Goal: Find specific page/section: Find specific page/section

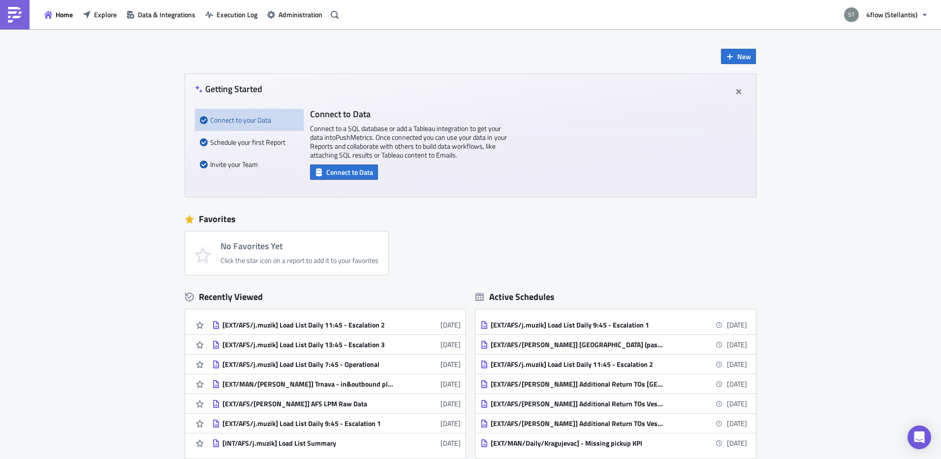
click at [72, 218] on div "New Getting Started Connect to your Data Schedule your first Report Invite your…" at bounding box center [470, 292] width 941 height 527
click at [111, 15] on span "Explore" at bounding box center [105, 14] width 23 height 10
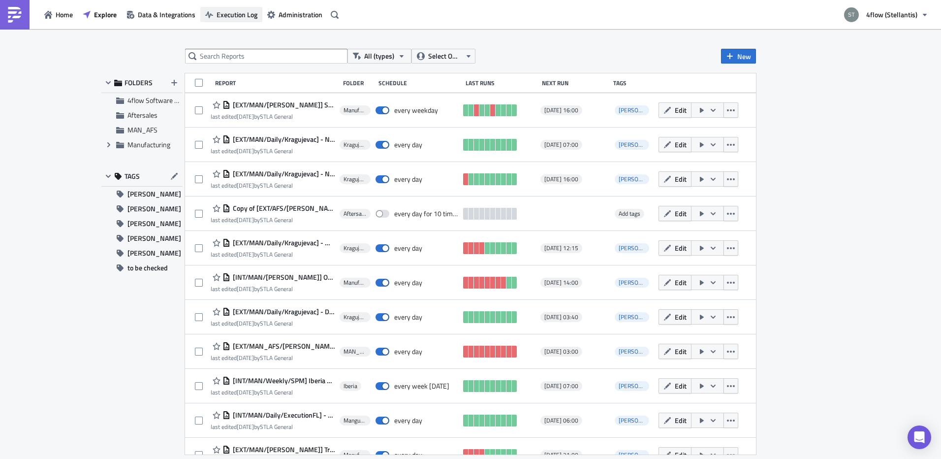
click at [236, 18] on span "Execution Log" at bounding box center [237, 14] width 41 height 10
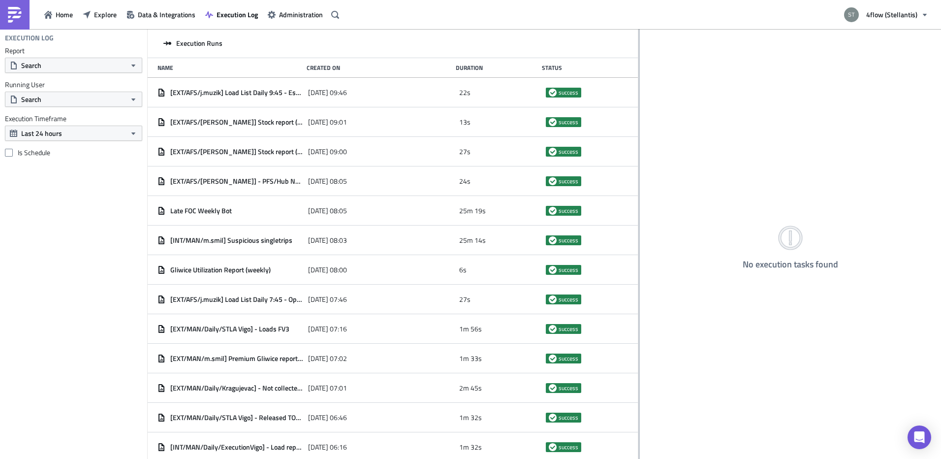
drag, startPoint x: 306, startPoint y: 120, endPoint x: 638, endPoint y: 101, distance: 332.7
click at [638, 101] on div at bounding box center [638, 244] width 1 height 431
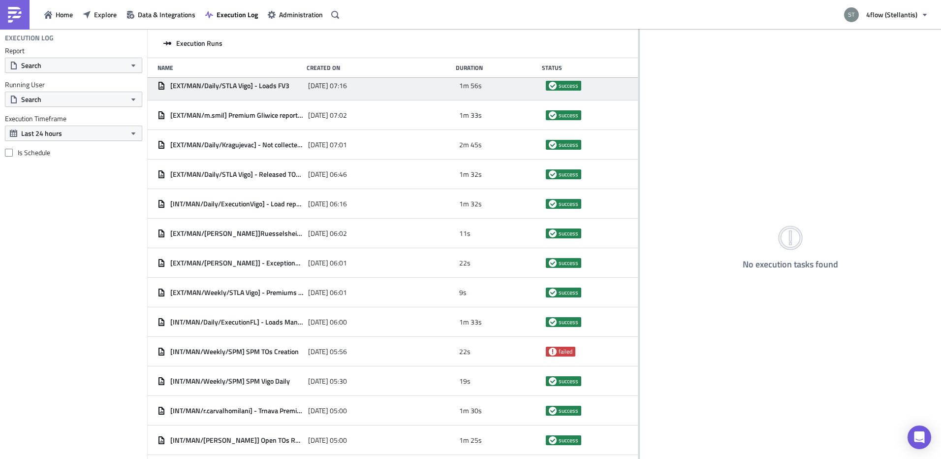
scroll to position [246, 0]
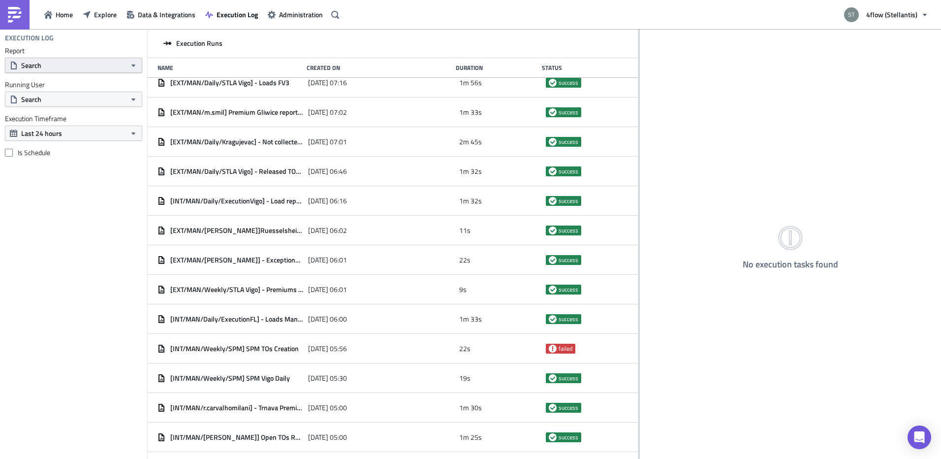
click at [56, 68] on button "Search" at bounding box center [73, 65] width 137 height 15
type input "prio"
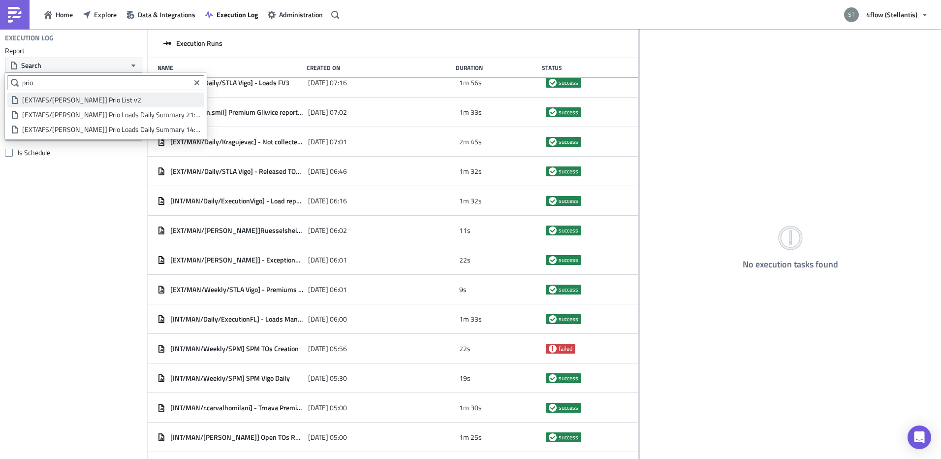
click at [87, 103] on div "[EXT/AFS/[PERSON_NAME]] Prio List v2" at bounding box center [111, 100] width 179 height 10
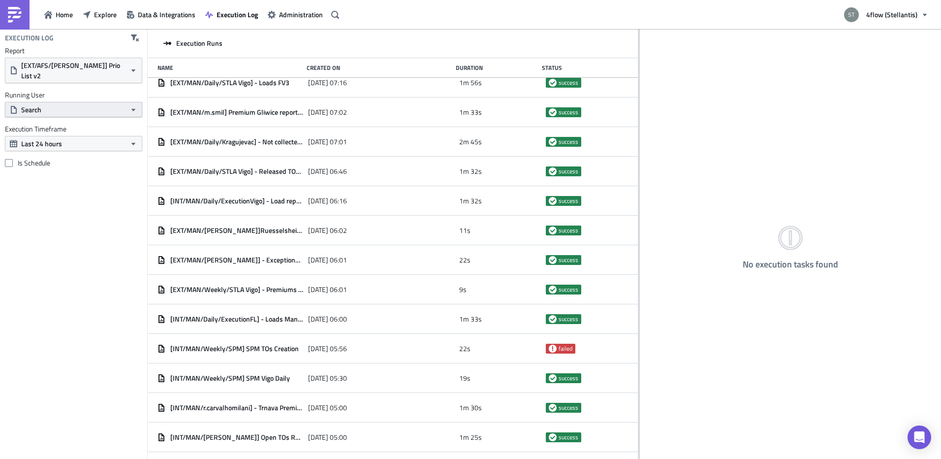
scroll to position [208, 0]
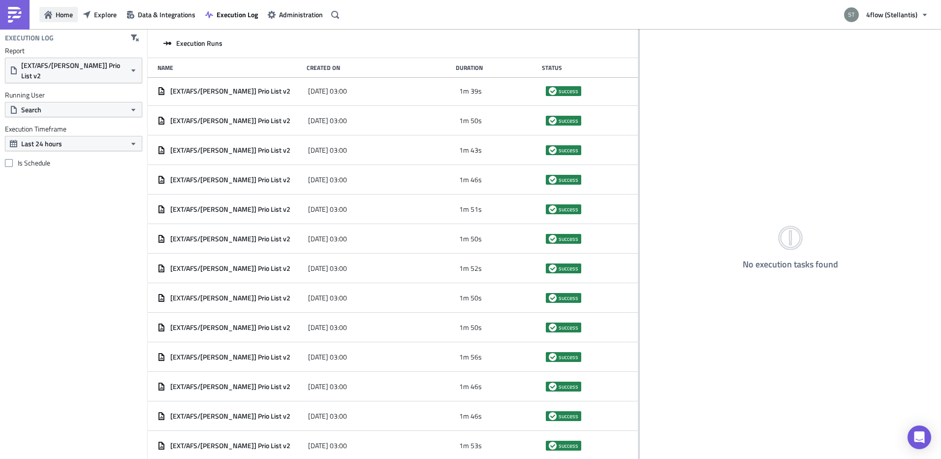
click at [72, 17] on span "Home" at bounding box center [64, 14] width 17 height 10
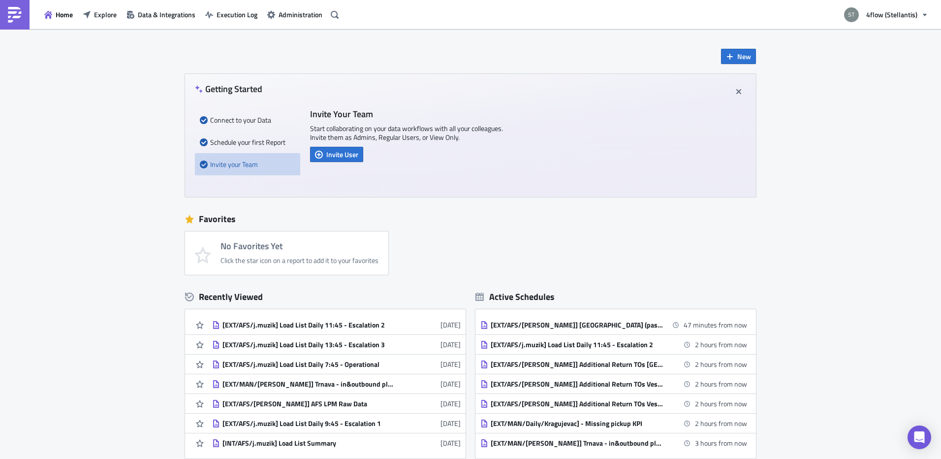
click at [96, 24] on div "Home Explore Data & Integrations Execution Log Administration" at bounding box center [171, 14] width 342 height 29
click at [102, 24] on div "Home Explore Data & Integrations Execution Log Administration" at bounding box center [171, 14] width 342 height 29
click at [103, 19] on span "Explore" at bounding box center [105, 14] width 23 height 10
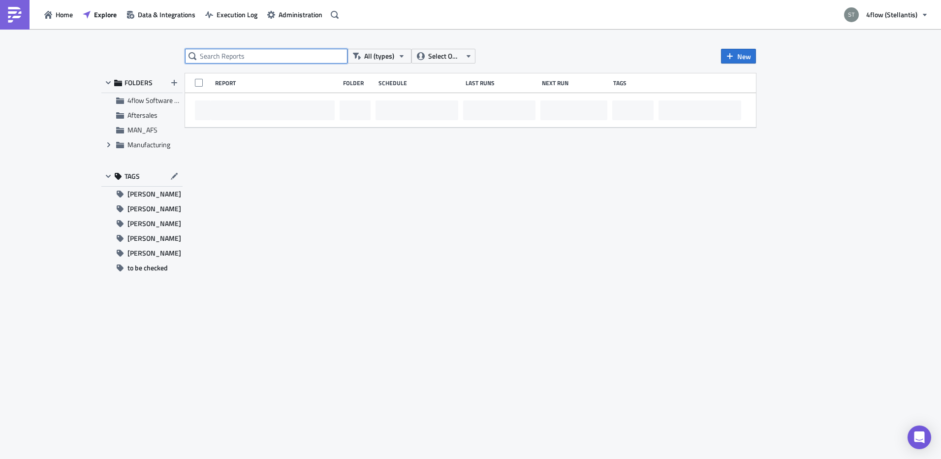
click at [215, 53] on input "text" at bounding box center [266, 56] width 162 height 15
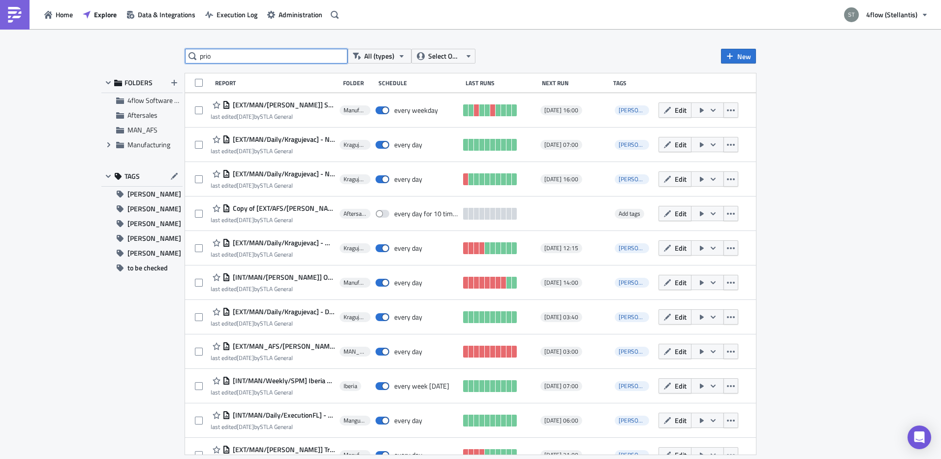
type input "prio"
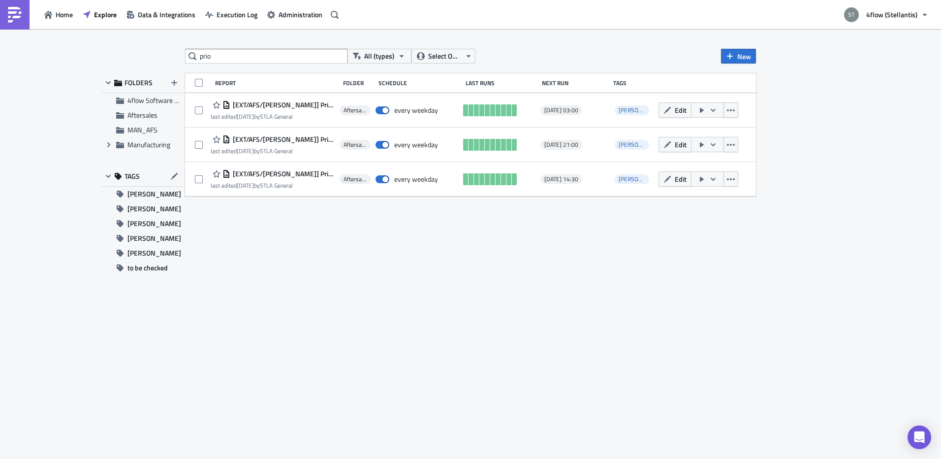
click at [491, 264] on div "prio All (types) Select Owner New FOLDERS 4flow Software KAM Aftersales MAN_AFS…" at bounding box center [470, 245] width 590 height 392
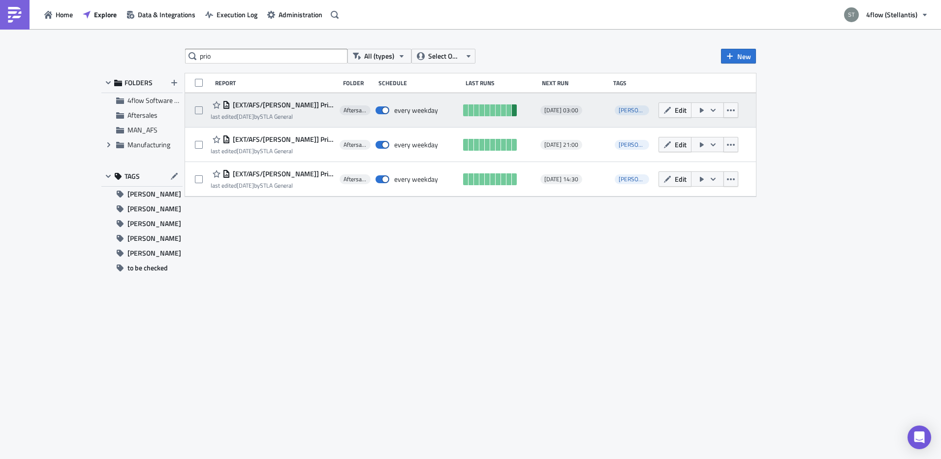
click at [514, 111] on link at bounding box center [514, 110] width 5 height 12
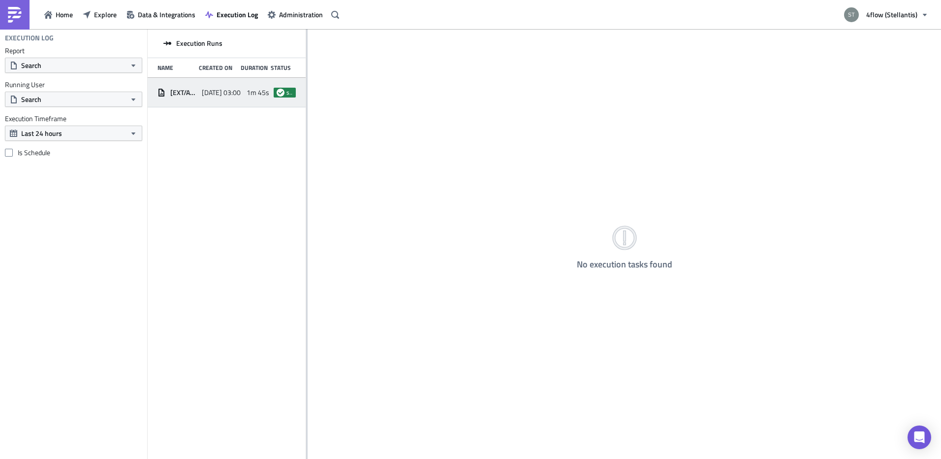
click at [227, 94] on span "[DATE] 03:00" at bounding box center [221, 92] width 39 height 9
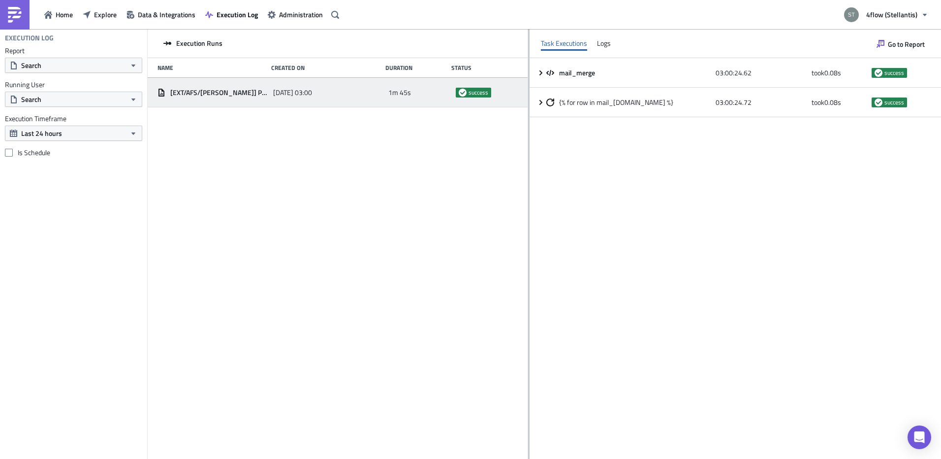
drag, startPoint x: 307, startPoint y: 193, endPoint x: 528, endPoint y: 189, distance: 221.0
click at [528, 189] on div at bounding box center [528, 244] width 1 height 431
click at [674, 170] on div "mail_merge 03:00:24.62 took 0.08 s success {% for row in mail_[DOMAIN_NAME] %} …" at bounding box center [734, 258] width 411 height 400
